Goal: Information Seeking & Learning: Learn about a topic

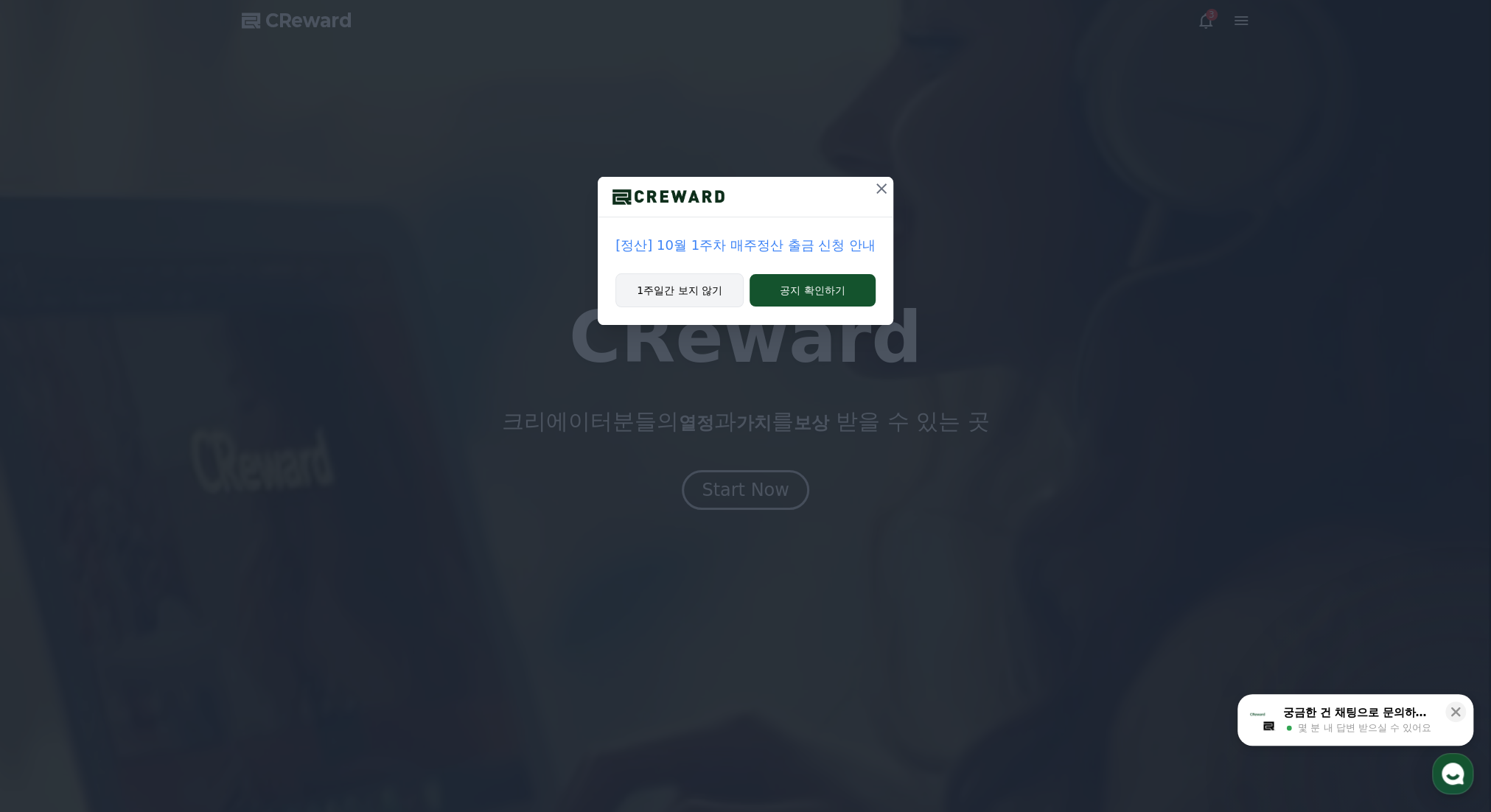
click at [719, 291] on button "1주일간 보지 않기" at bounding box center [680, 290] width 129 height 34
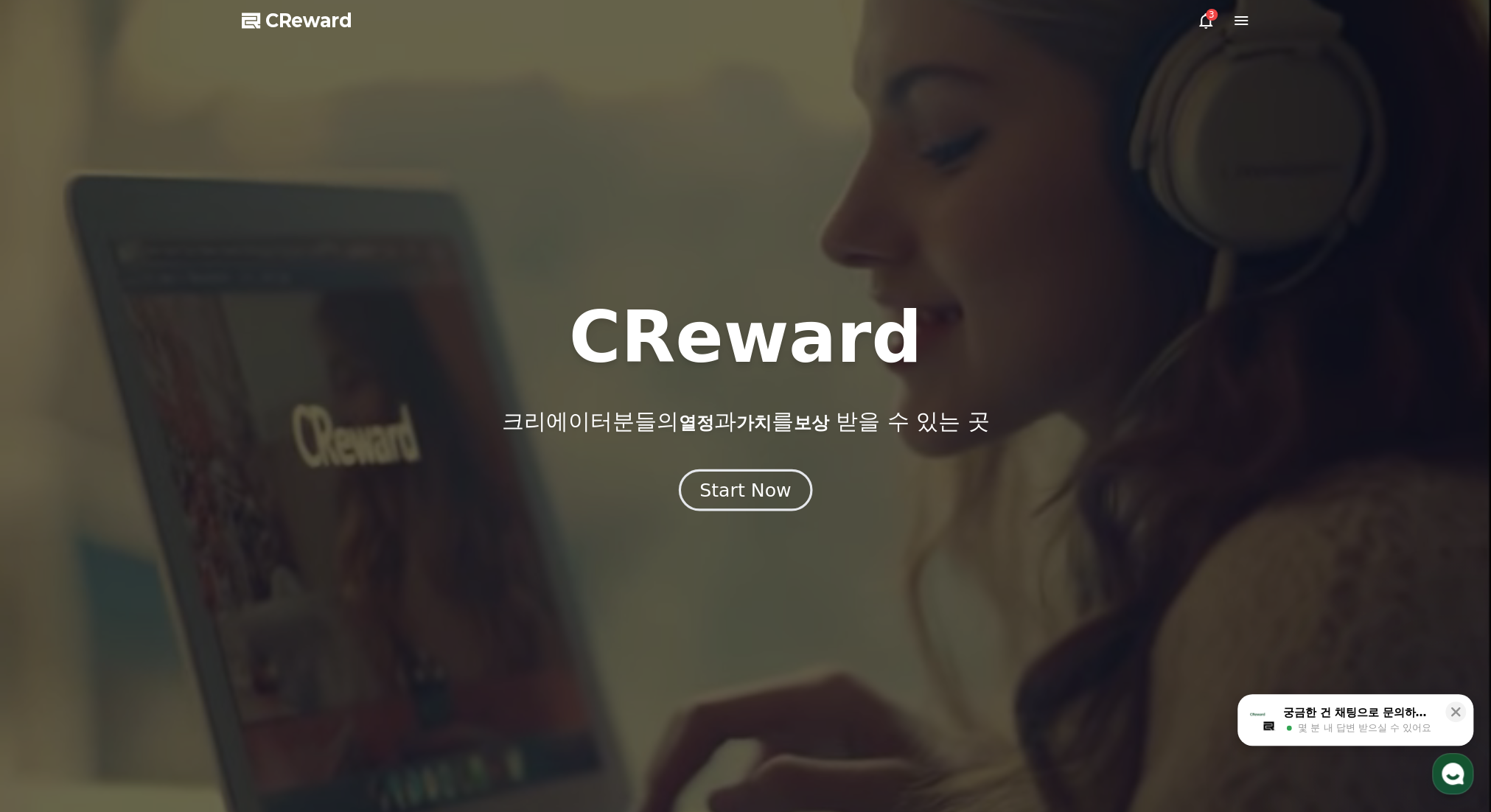
click at [758, 487] on div "Start Now" at bounding box center [745, 489] width 92 height 25
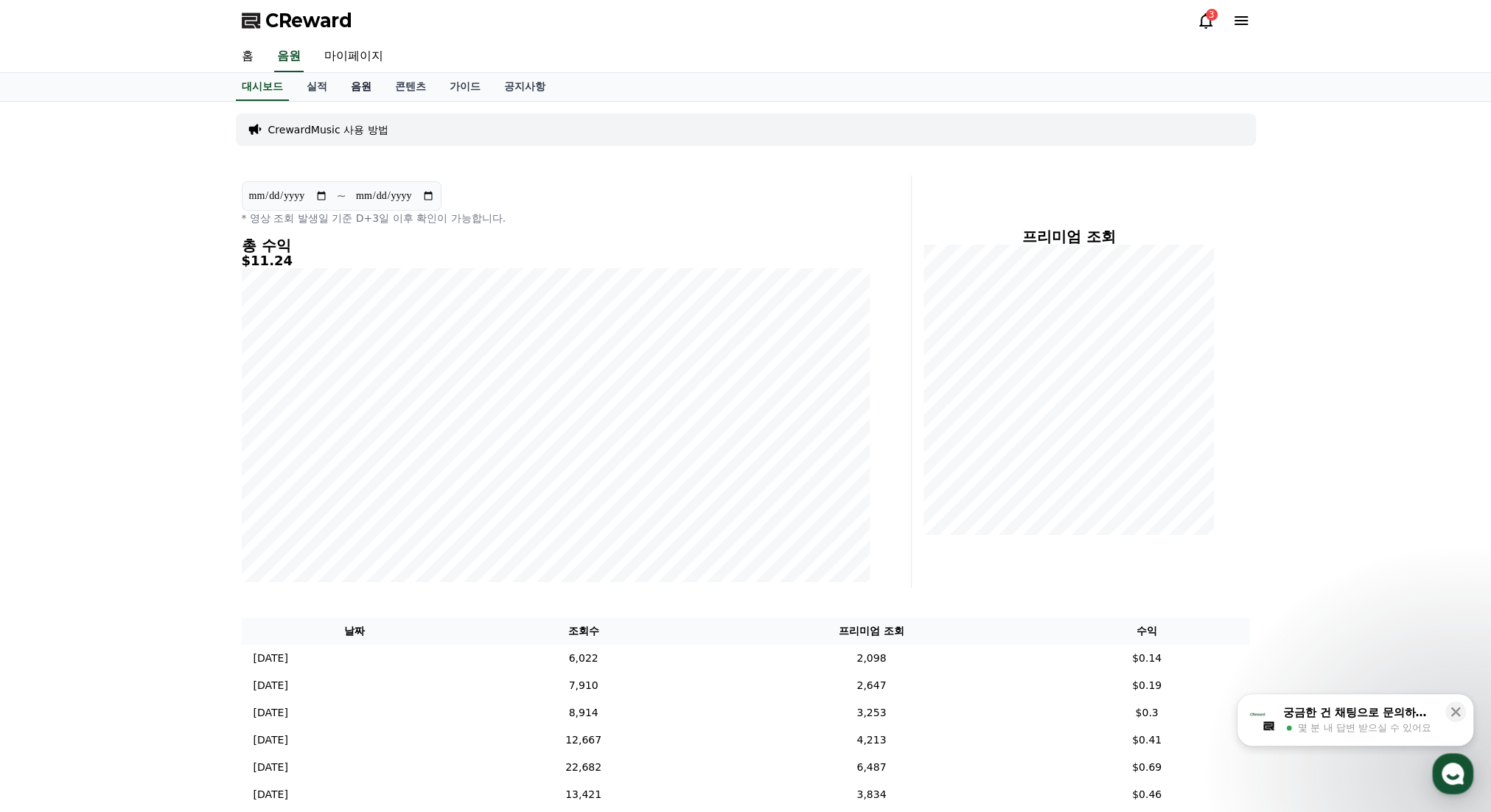
click at [351, 85] on link "음원" at bounding box center [361, 86] width 44 height 28
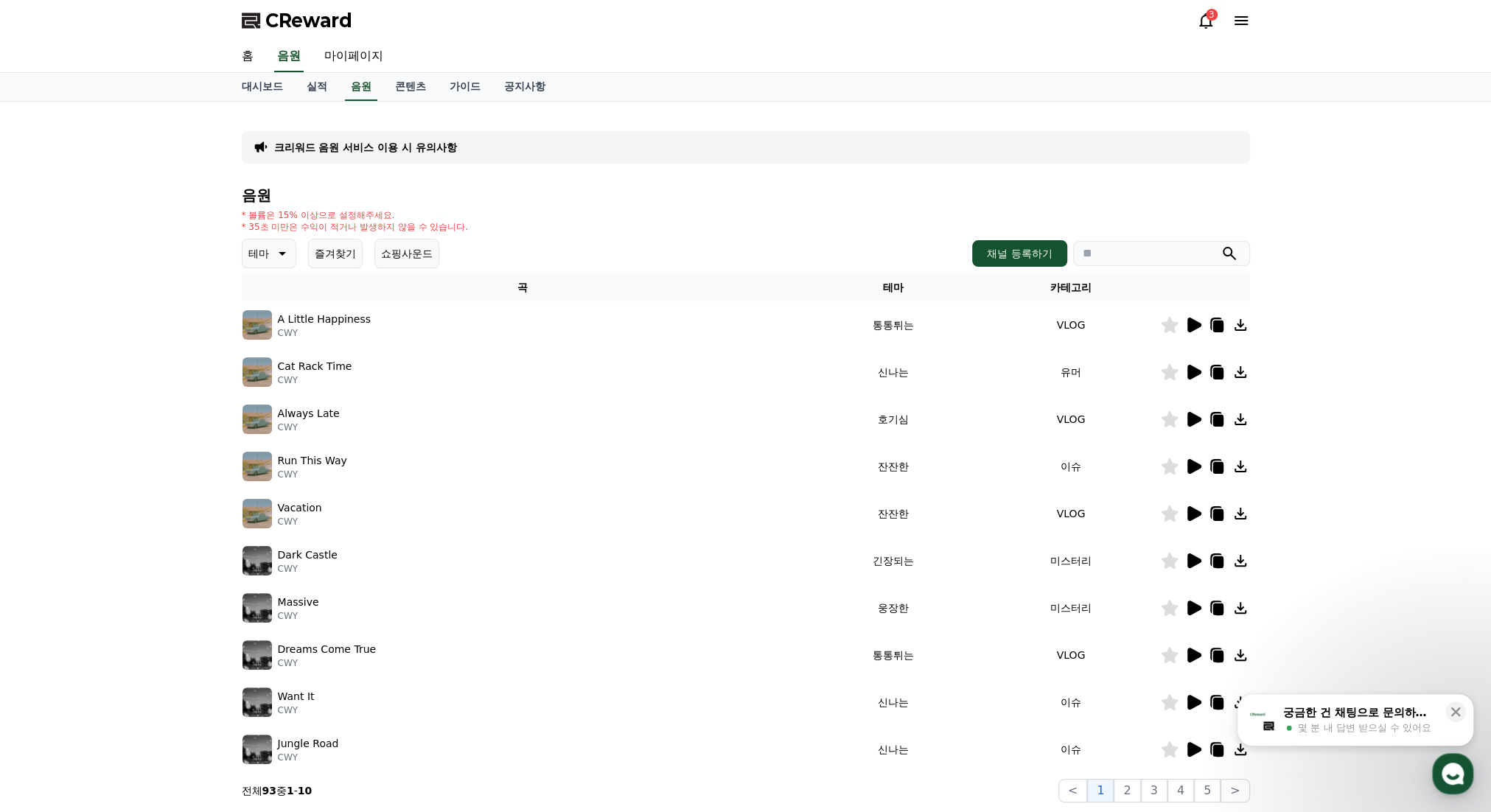
click at [273, 244] on icon at bounding box center [281, 253] width 17 height 17
click at [275, 310] on button "귀여운" at bounding box center [266, 316] width 43 height 33
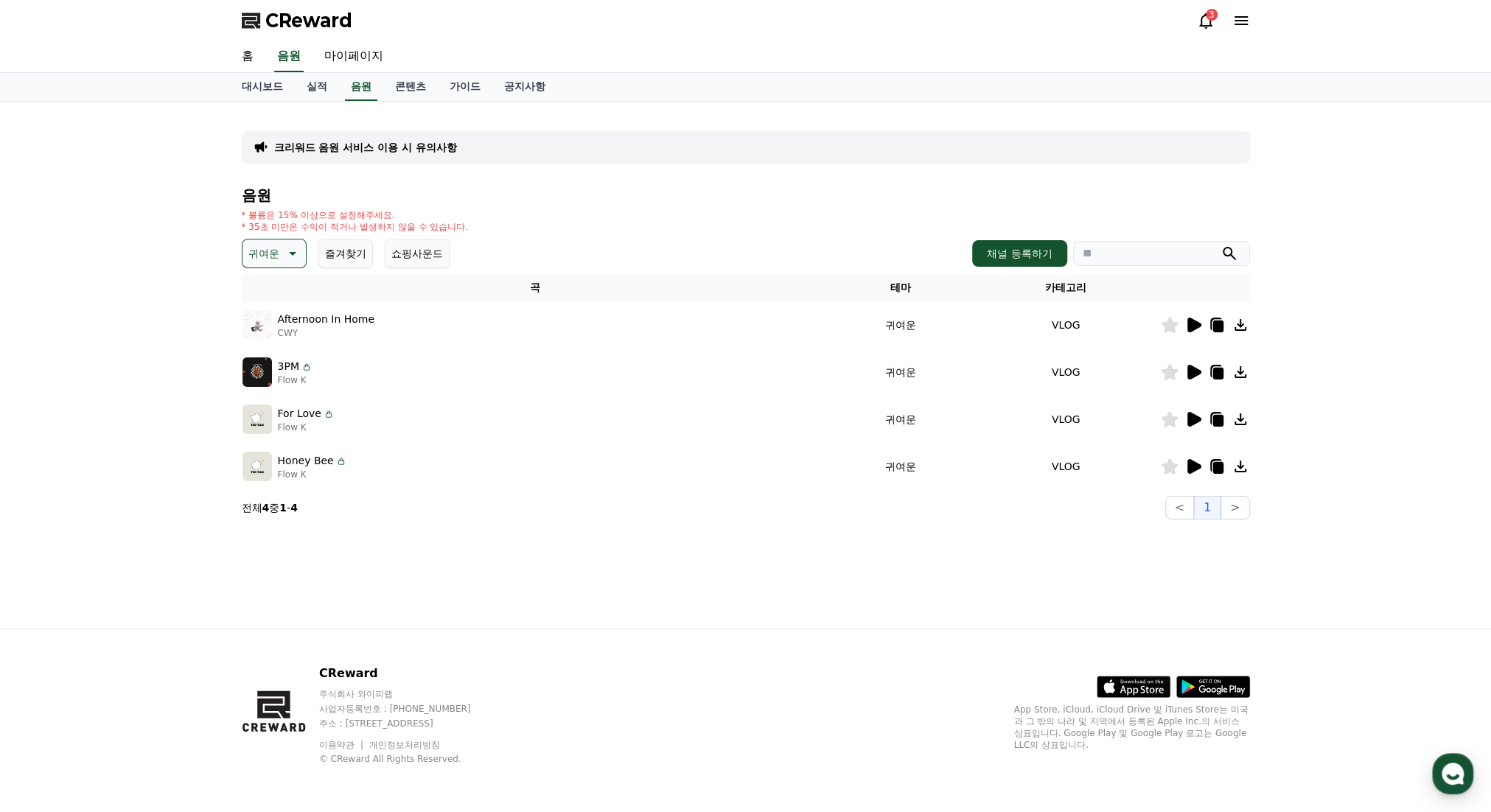
click at [499, 665] on p "CReward" at bounding box center [409, 673] width 180 height 17
click at [560, 100] on div "대시보드 실적 음원 콘텐츠 가이드 공지사항" at bounding box center [746, 86] width 1032 height 28
click at [1331, 204] on div "크리워드 음원 서비스 이용 시 유의사항 음원 * 볼륨은 15% 이상으로 설정해주세요. * 35초 미만은 수익이 적거나 발생하지 않을 수 있습니…" at bounding box center [745, 364] width 1491 height 527
